Goal: Check status: Check status

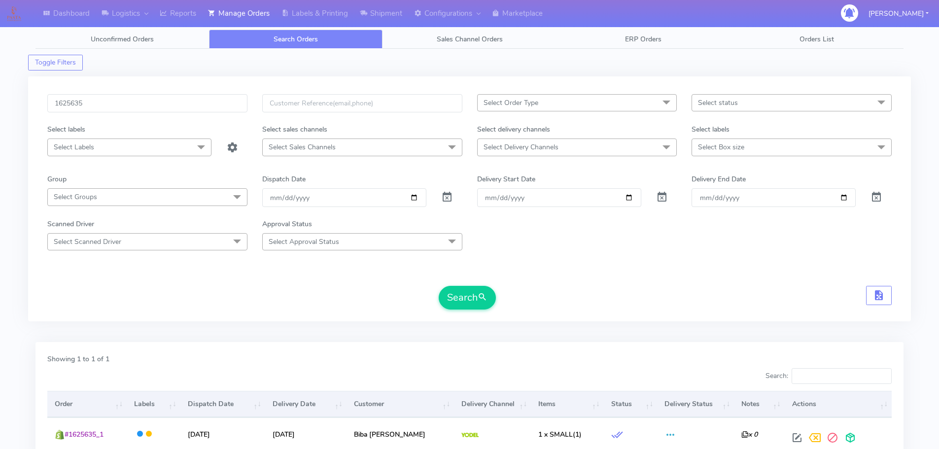
drag, startPoint x: 0, startPoint y: 0, endPoint x: 200, endPoint y: 107, distance: 227.2
click at [200, 107] on input "1625635" at bounding box center [147, 103] width 200 height 18
type input "1621115"
click at [439, 286] on button "Search" at bounding box center [467, 298] width 57 height 24
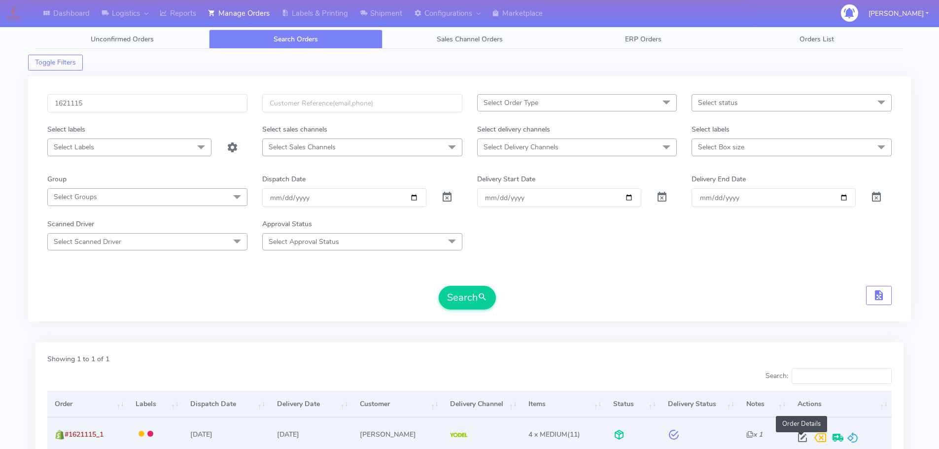
click at [804, 435] on span at bounding box center [803, 439] width 18 height 9
select select "5"
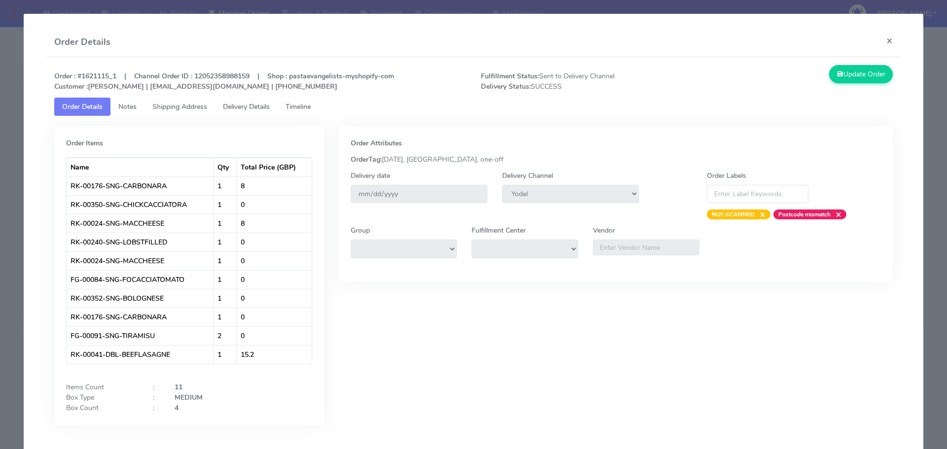
click at [256, 104] on span "Delivery Details" at bounding box center [246, 106] width 47 height 9
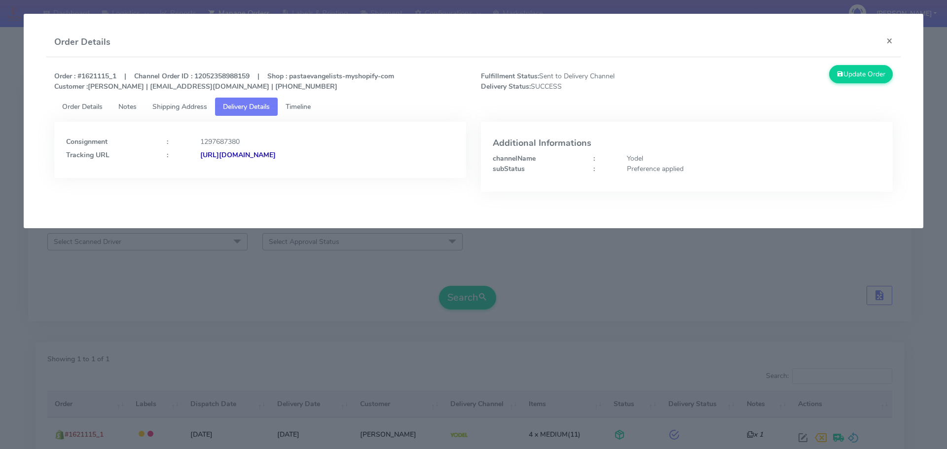
drag, startPoint x: 409, startPoint y: 163, endPoint x: 308, endPoint y: 176, distance: 101.9
click at [308, 176] on div "Consignment : 1297687380 Tracking URL : [URL][DOMAIN_NAME]" at bounding box center [260, 150] width 412 height 56
copy strong "JJD0002249960897200"
click at [59, 282] on modal-container "Order Details × Order : #1621115_1 | Channel Order ID : 12052358988159 | Shop :…" at bounding box center [473, 224] width 947 height 449
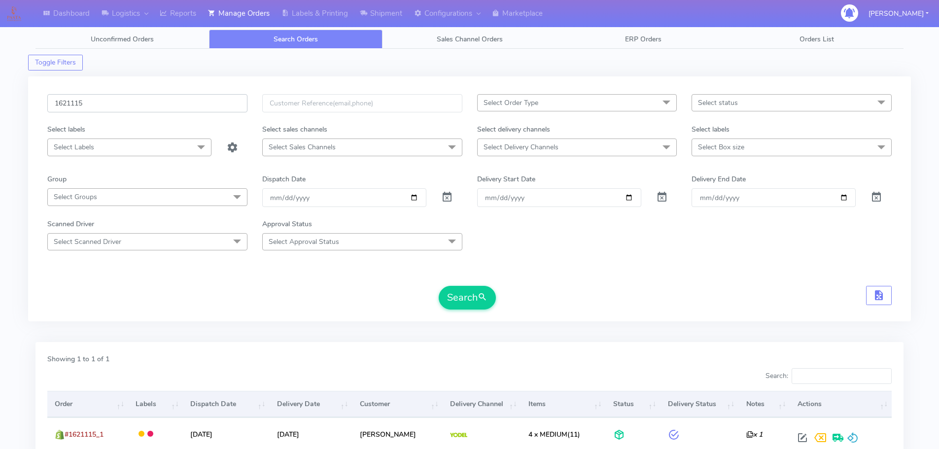
click at [160, 104] on input "1621115" at bounding box center [147, 103] width 200 height 18
paste input "0030"
click at [439, 286] on button "Search" at bounding box center [467, 298] width 57 height 24
click at [197, 107] on input "1620030" at bounding box center [147, 103] width 200 height 18
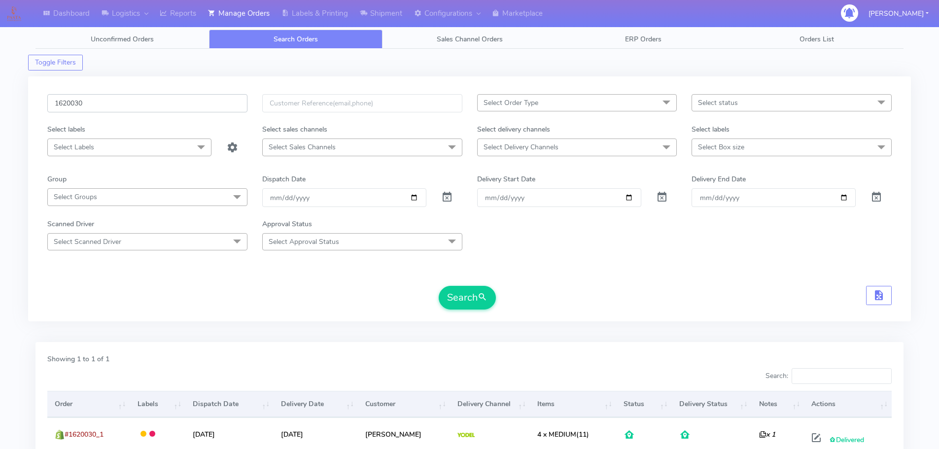
click at [197, 107] on input "1620030" at bounding box center [147, 103] width 200 height 18
paste input "5006"
type input "1625006"
click at [439, 286] on button "Search" at bounding box center [467, 298] width 57 height 24
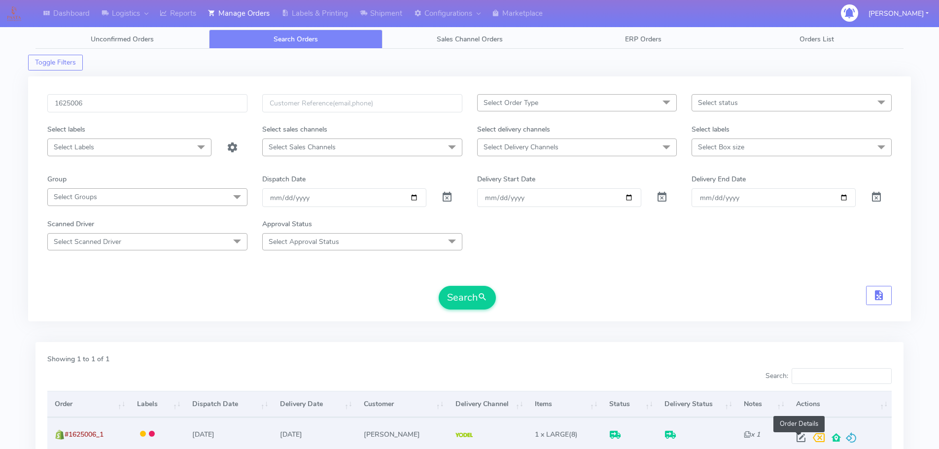
click at [795, 435] on span at bounding box center [801, 439] width 18 height 9
select select "5"
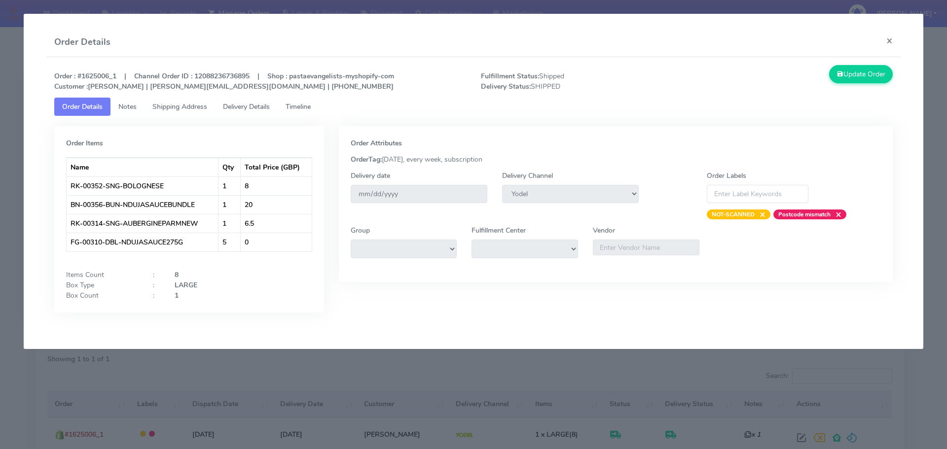
click at [252, 108] on span "Delivery Details" at bounding box center [246, 106] width 47 height 9
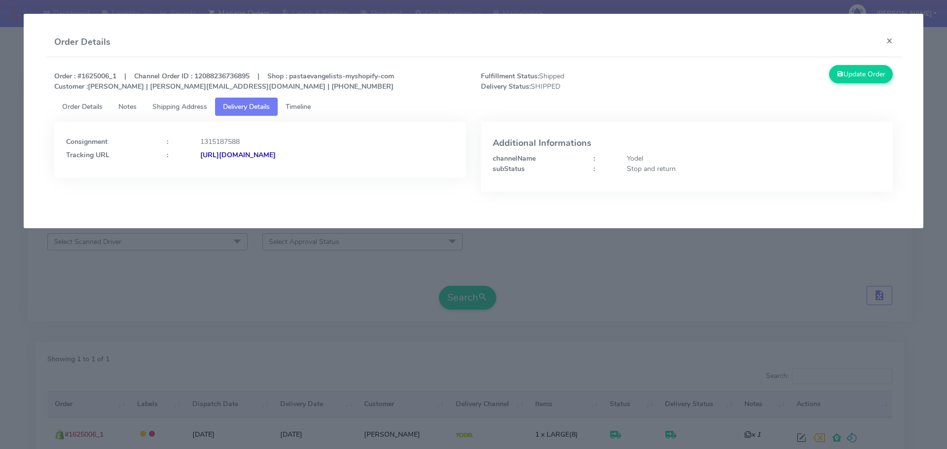
drag, startPoint x: 408, startPoint y: 160, endPoint x: 308, endPoint y: 167, distance: 100.8
click at [308, 167] on div "Consignment : 1315187588 Tracking URL : [URL][DOMAIN_NAME]" at bounding box center [260, 150] width 412 height 56
copy strong "JJD0002249960900430"
click at [226, 253] on modal-container "Order Details × Order : #1625006_1 | Channel Order ID : 12088236736895 | Shop :…" at bounding box center [473, 224] width 947 height 449
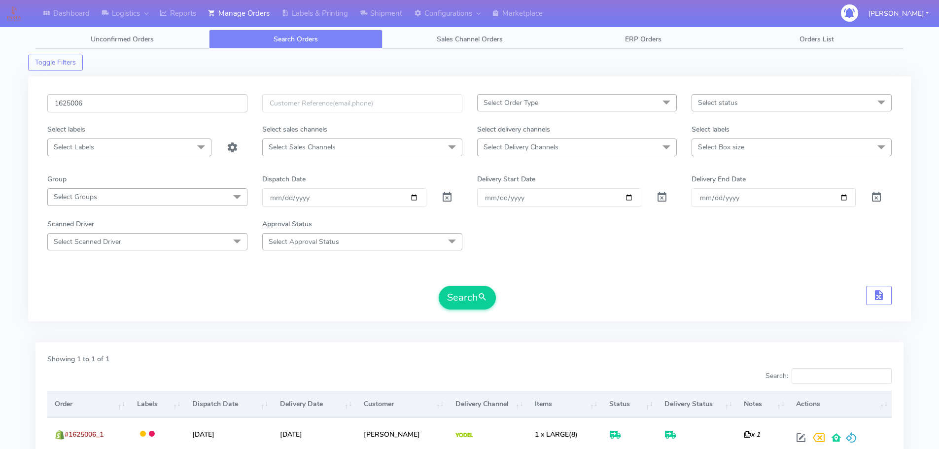
click at [190, 99] on input "1625006" at bounding box center [147, 103] width 200 height 18
paste input "19895"
type input "1619895"
click at [439, 286] on button "Search" at bounding box center [467, 298] width 57 height 24
